Goal: Task Accomplishment & Management: Manage account settings

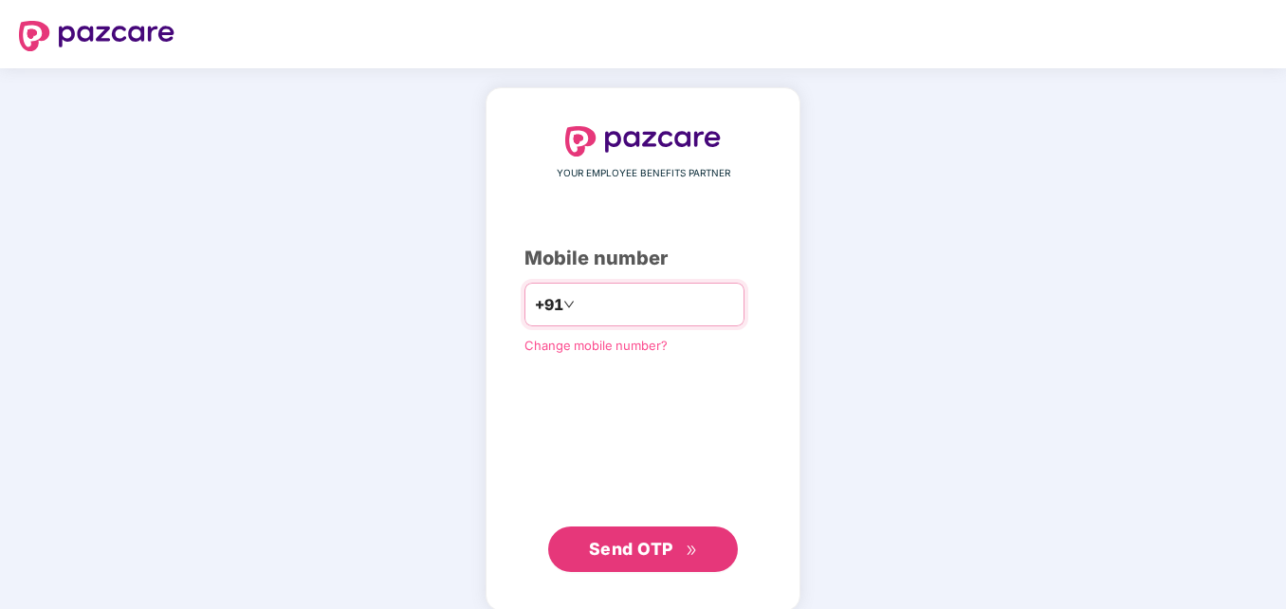
click at [627, 299] on input "number" at bounding box center [657, 304] width 156 height 30
type input "**********"
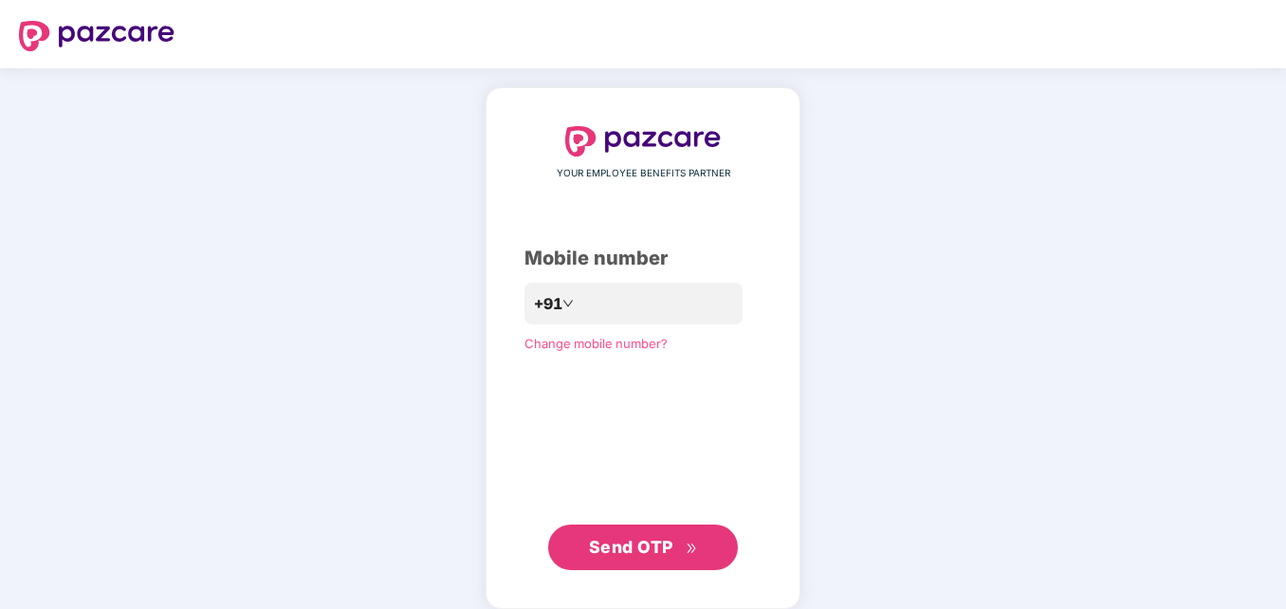
click at [607, 541] on span "Send OTP" at bounding box center [631, 547] width 84 height 20
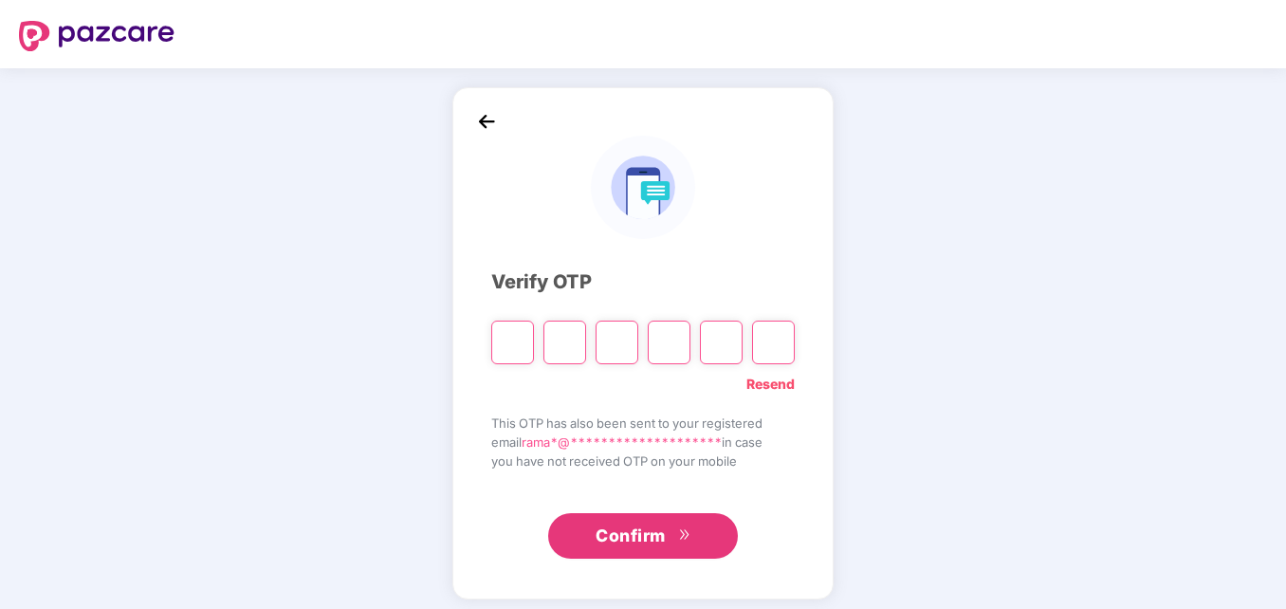
click at [505, 341] on input "Please enter verification code. Digit 1" at bounding box center [512, 343] width 43 height 44
paste input "*"
type input "*"
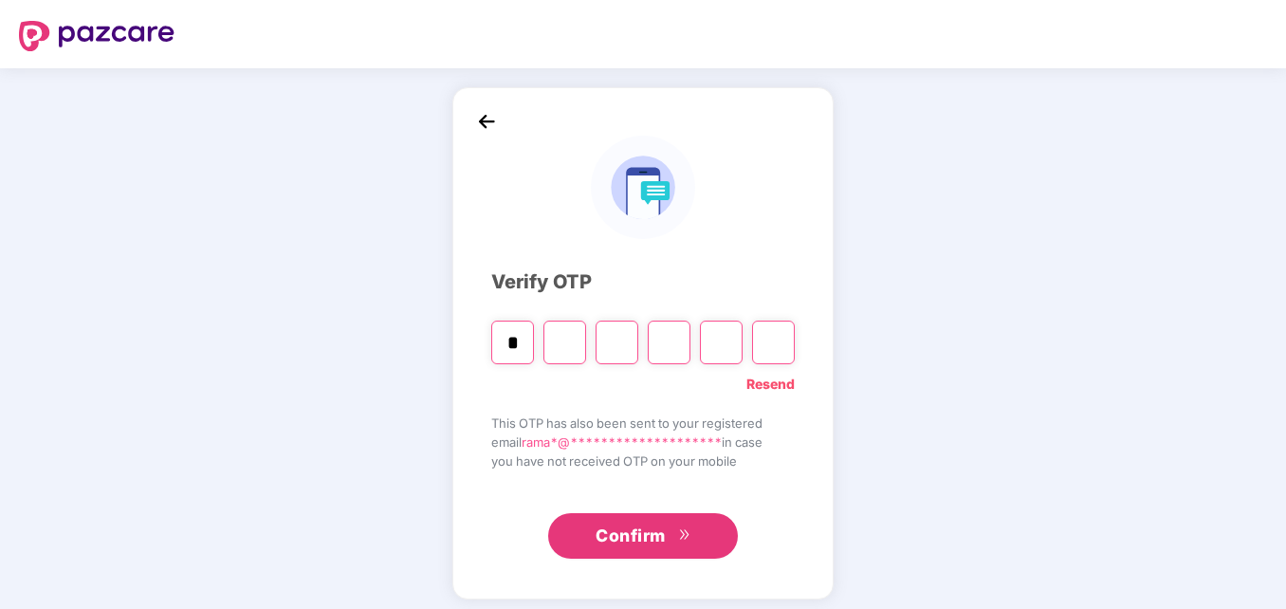
type input "*"
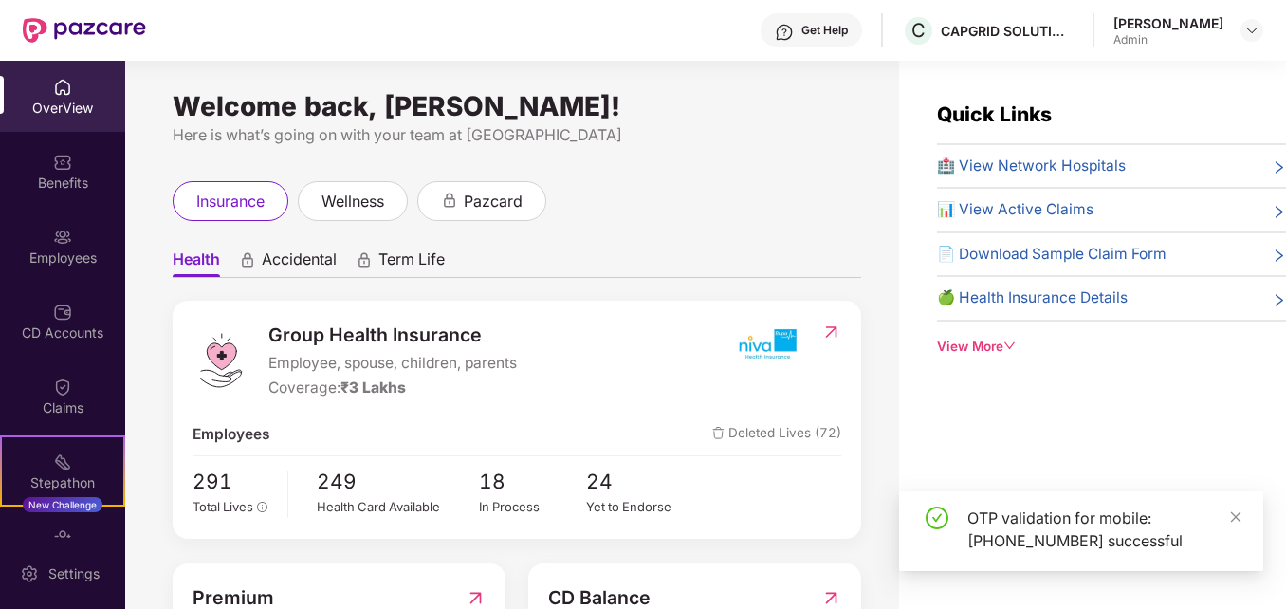
click at [729, 203] on div "insurance wellness pazcard" at bounding box center [517, 201] width 689 height 40
click at [1232, 518] on icon "close" at bounding box center [1235, 516] width 13 height 13
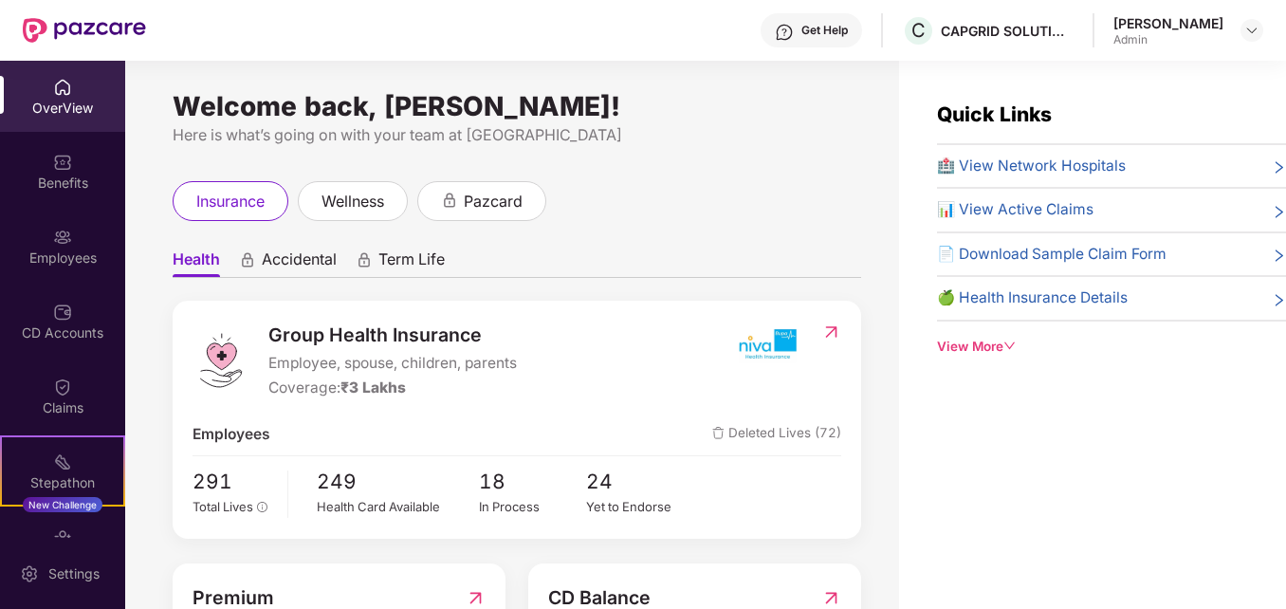
click at [638, 366] on div "Group Health Insurance Employee, spouse, children, parents Coverage: ₹3 Lakhs" at bounding box center [462, 360] width 539 height 79
click at [70, 268] on div "Employees" at bounding box center [62, 246] width 125 height 71
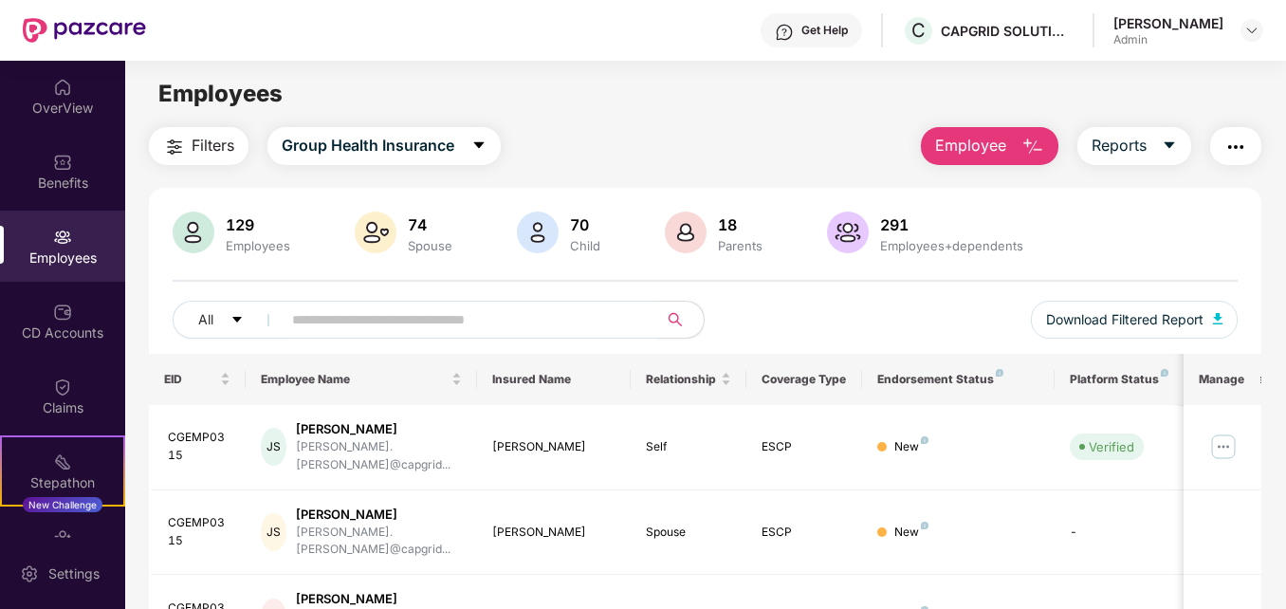
click at [435, 313] on input "text" at bounding box center [462, 319] width 340 height 28
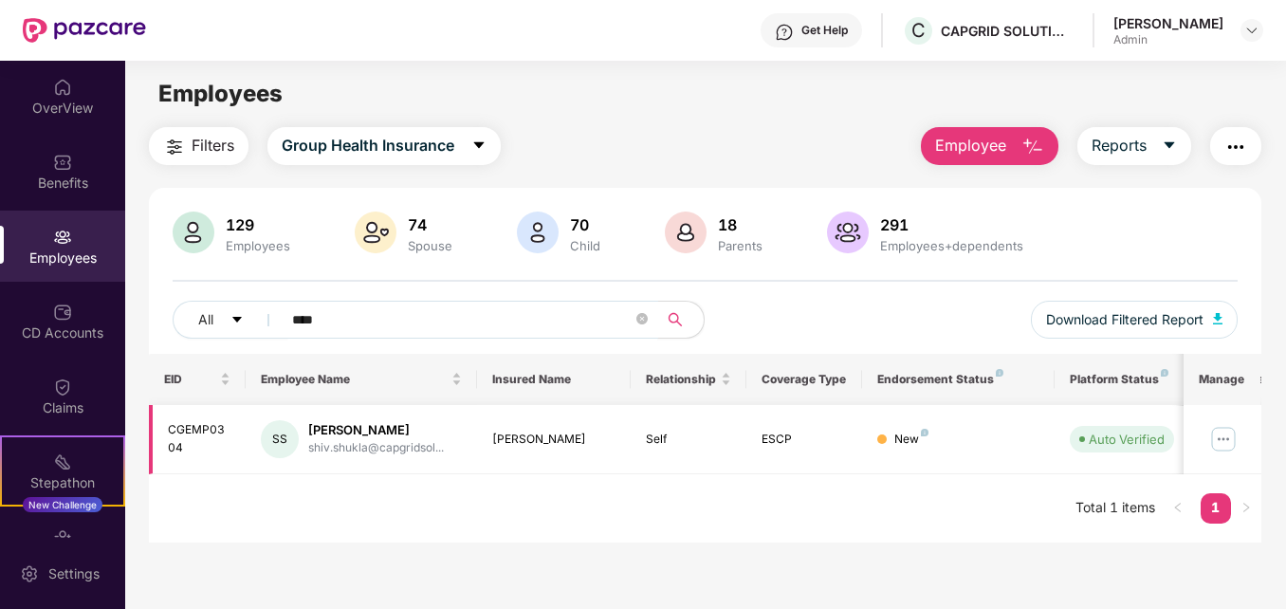
type input "****"
click at [1229, 436] on img at bounding box center [1224, 439] width 30 height 30
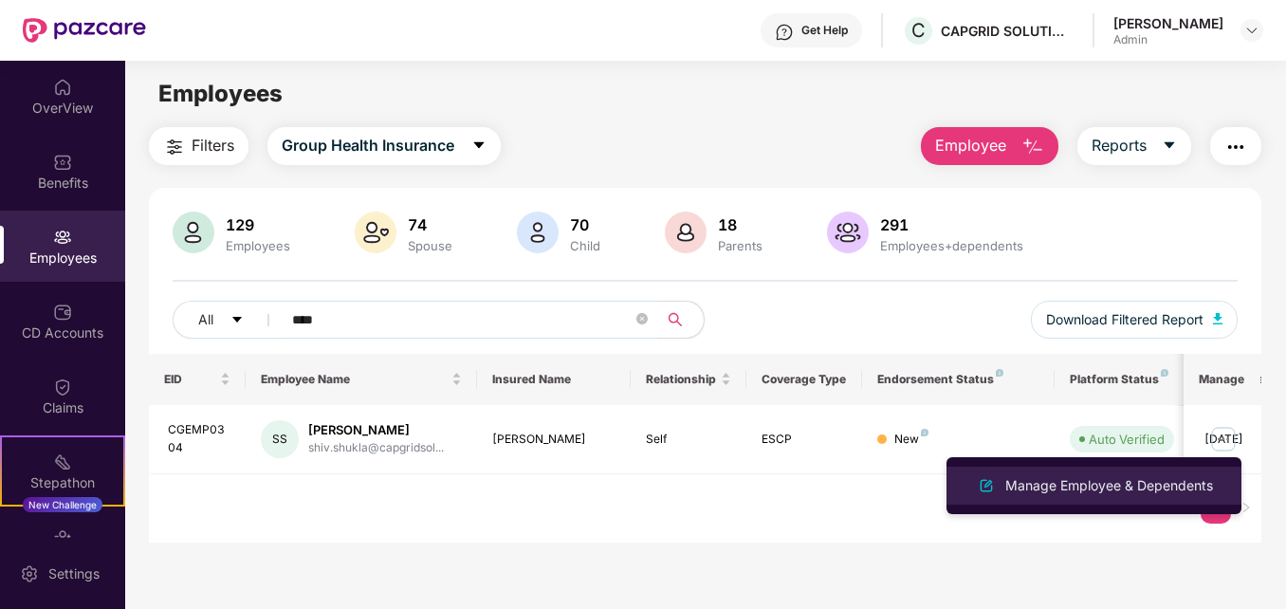
click at [1070, 481] on div "Manage Employee & Dependents" at bounding box center [1109, 485] width 215 height 21
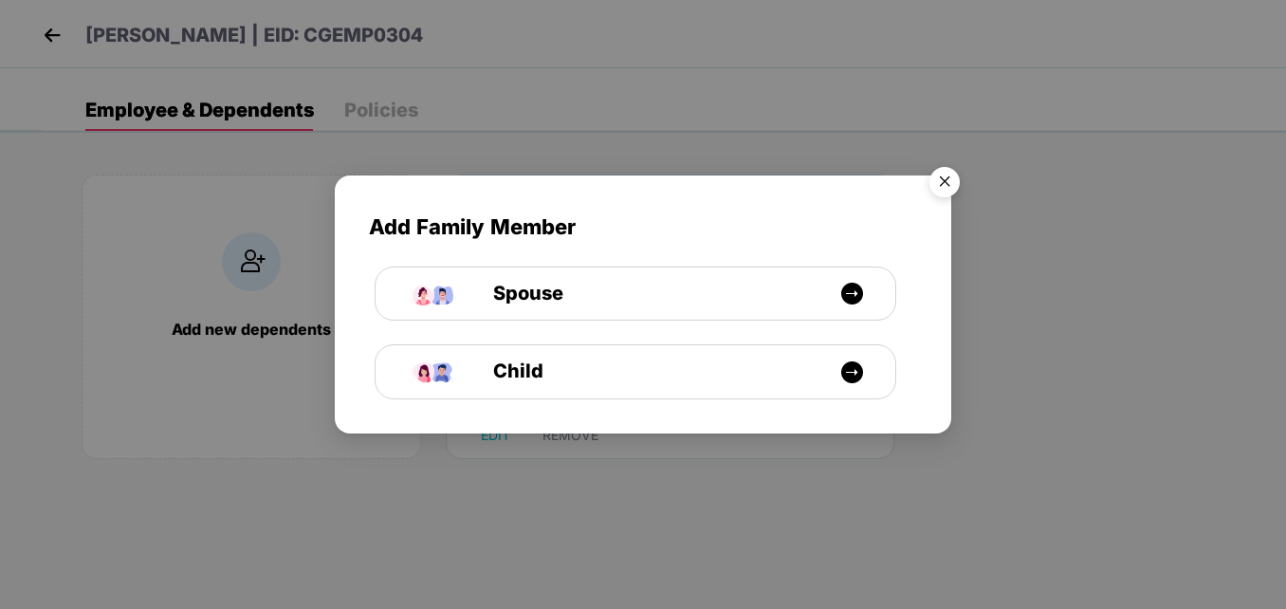
click at [940, 180] on img "Close" at bounding box center [944, 184] width 53 height 53
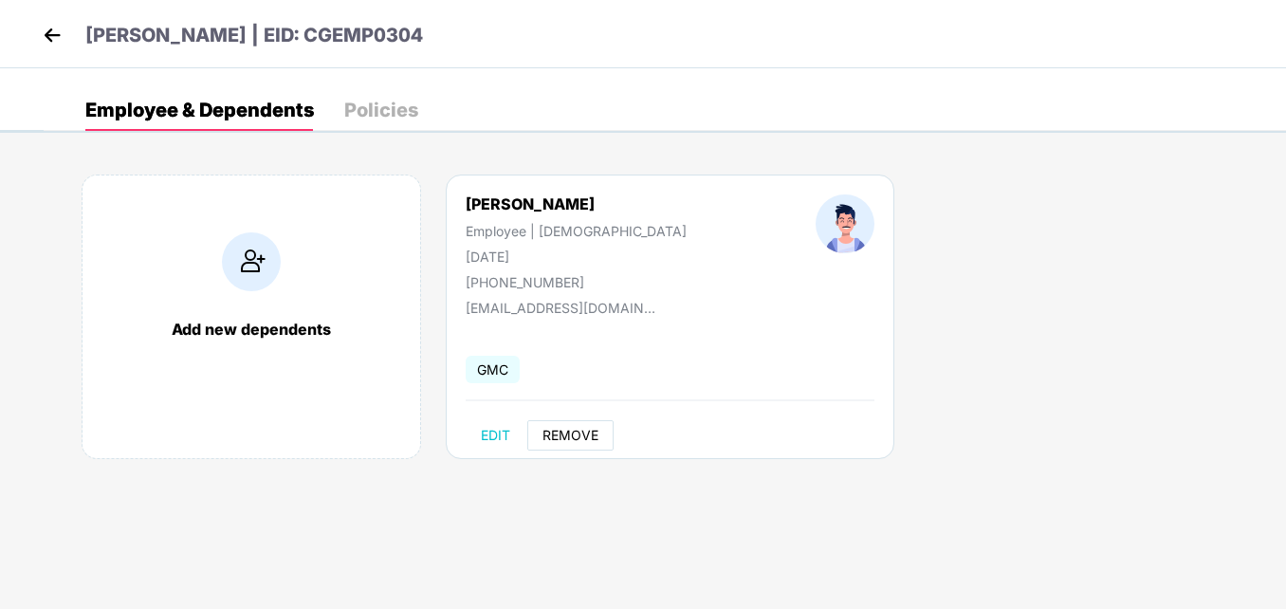
click at [544, 436] on span "REMOVE" at bounding box center [571, 435] width 56 height 15
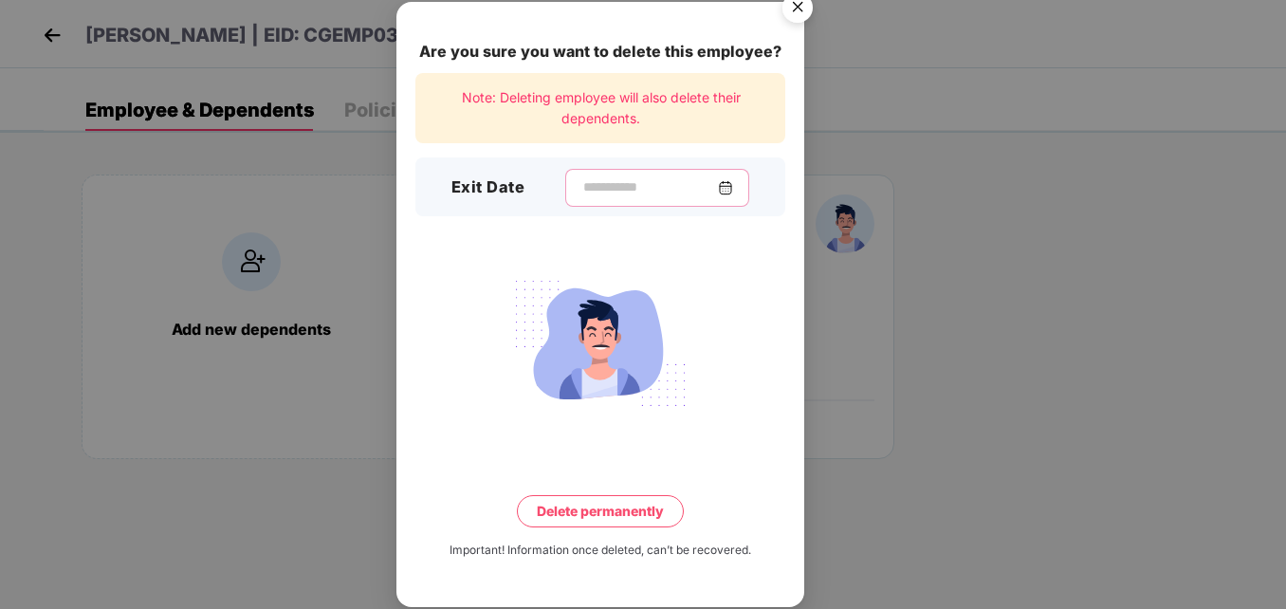
click at [588, 195] on input at bounding box center [649, 187] width 137 height 20
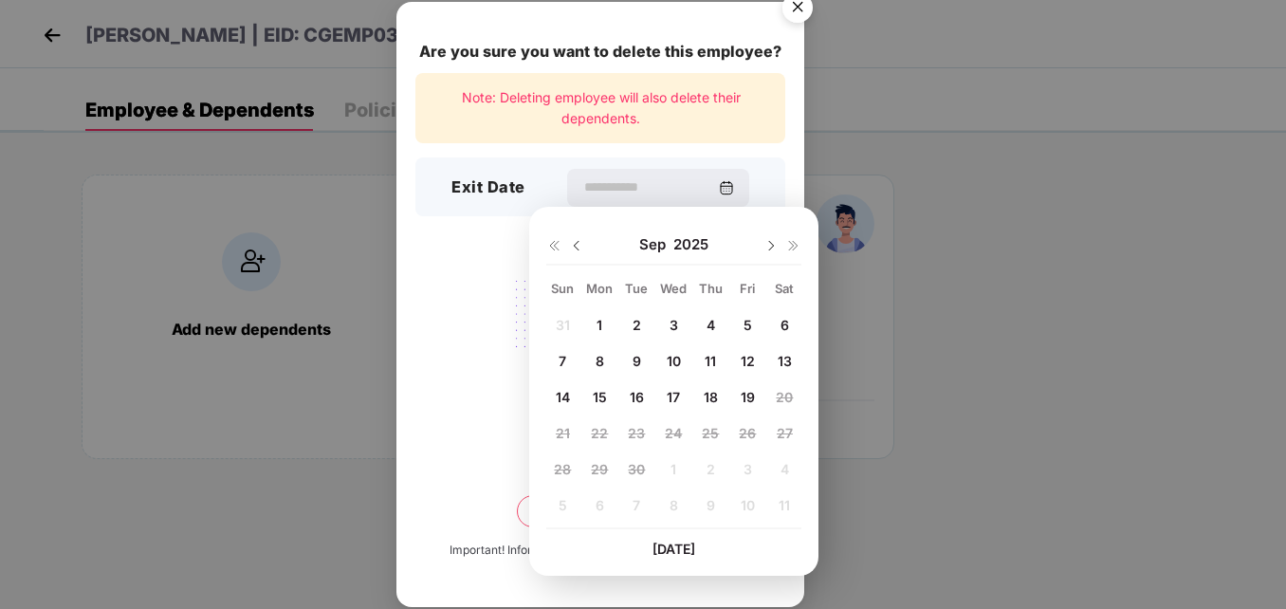
click at [755, 395] on div "19" at bounding box center [747, 397] width 28 height 28
type input "**********"
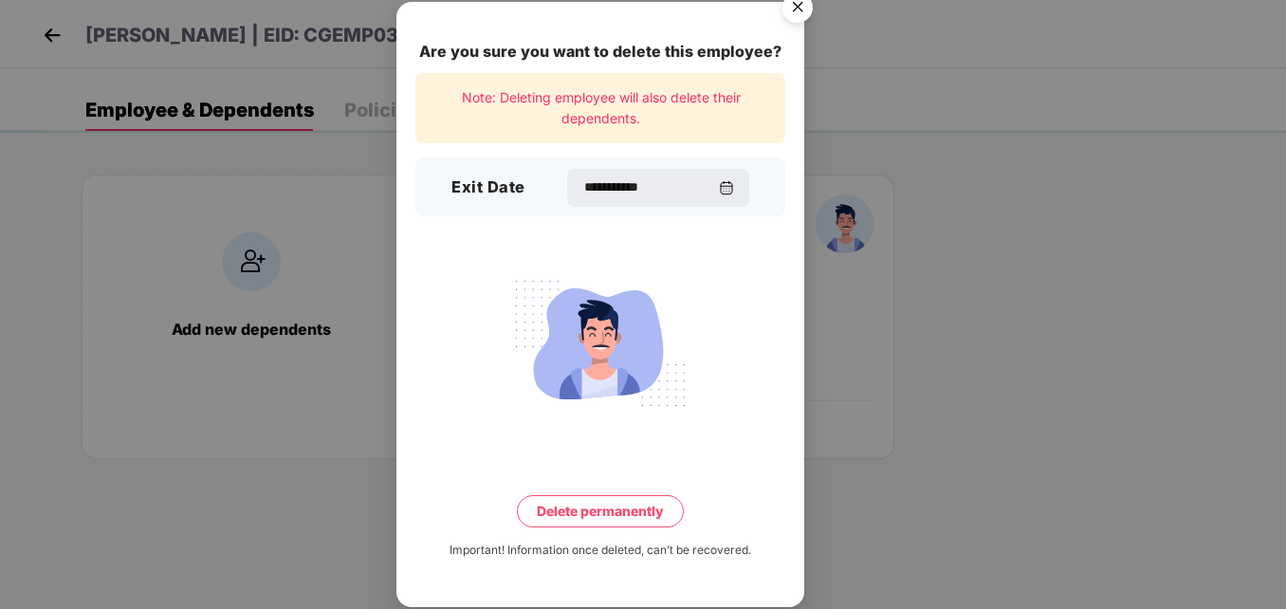
click at [577, 512] on button "Delete permanently" at bounding box center [600, 511] width 167 height 32
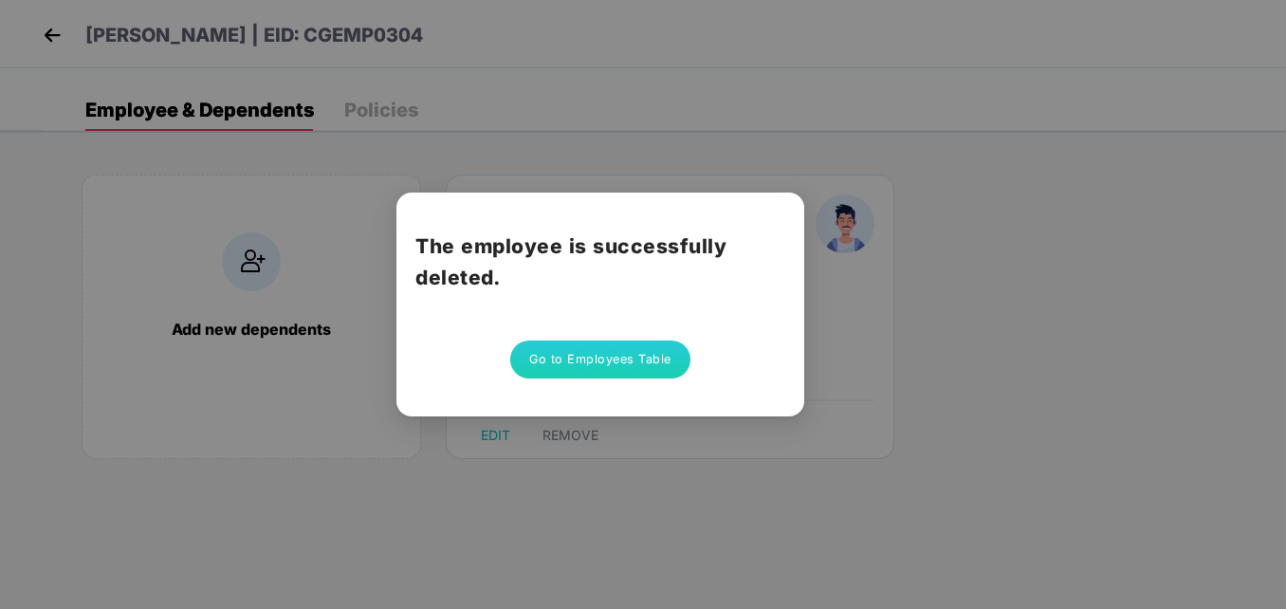
click at [625, 354] on button "Go to Employees Table" at bounding box center [600, 360] width 180 height 38
